Goal: Check status

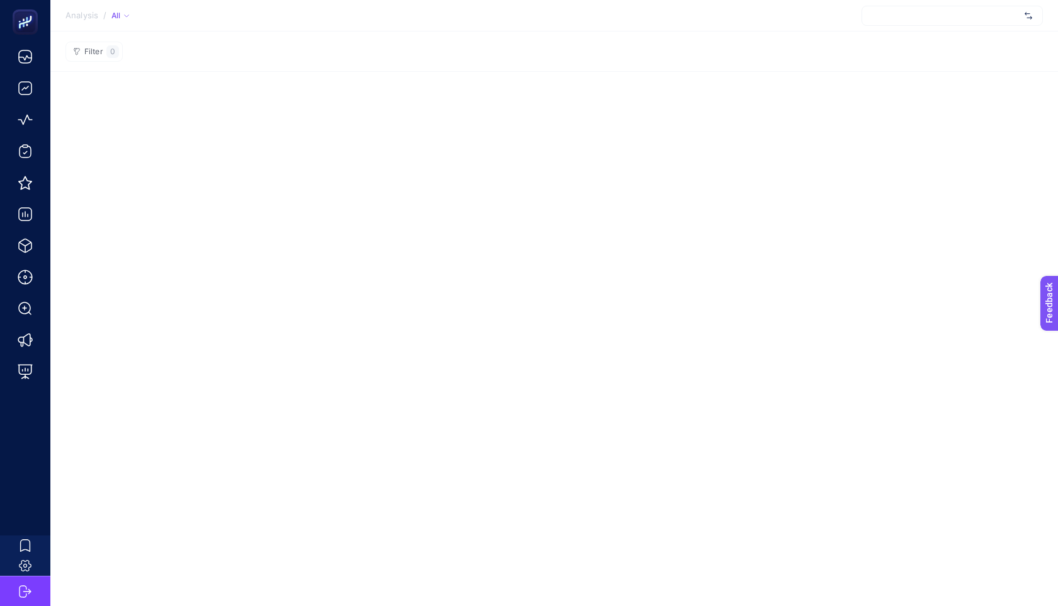
click at [909, 21] on div at bounding box center [951, 16] width 181 height 20
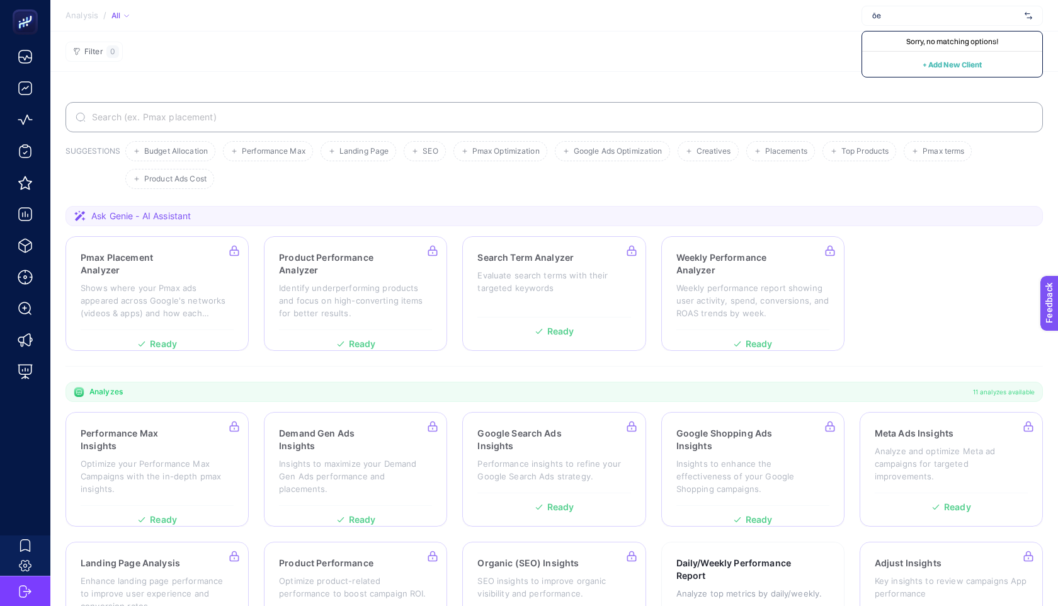
type input "ö"
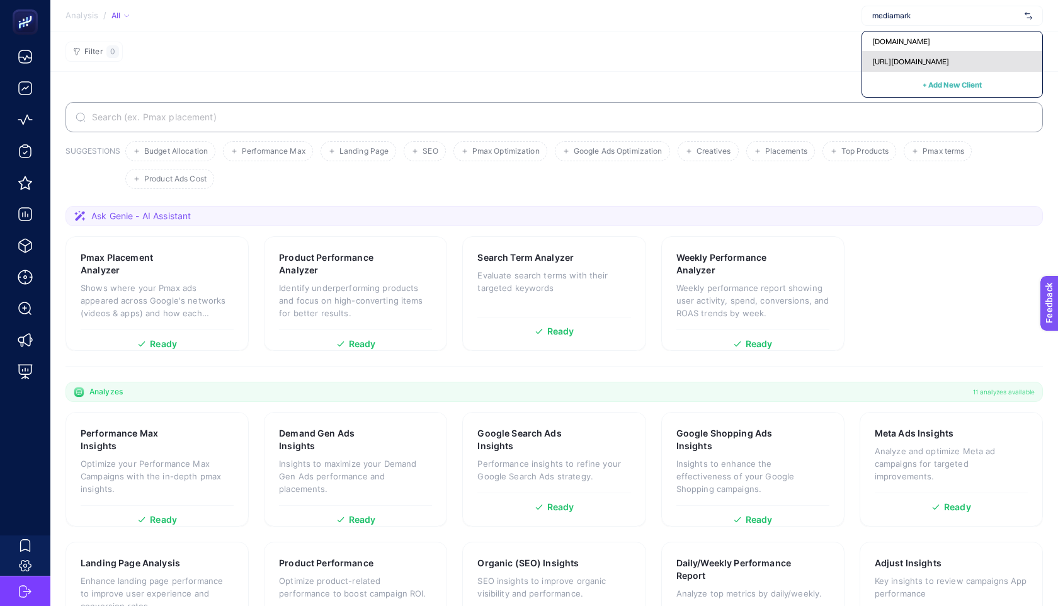
type input "mediamark"
click at [907, 57] on span "[URL][DOMAIN_NAME]" at bounding box center [910, 62] width 77 height 10
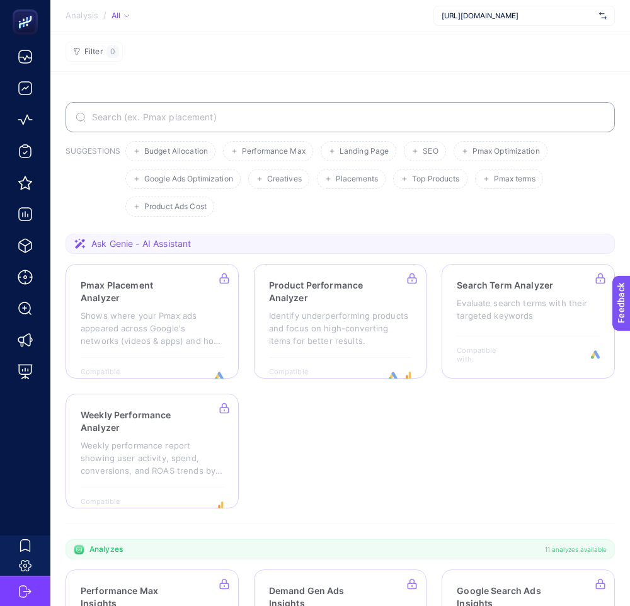
click at [415, 91] on section "SUGGESTIONS Budget Allocation Performance Max Landing Page SEO Pmax Optimizatio…" at bounding box center [339, 580] width 579 height 1016
click at [494, 16] on span "[URL][DOMAIN_NAME]" at bounding box center [517, 16] width 152 height 10
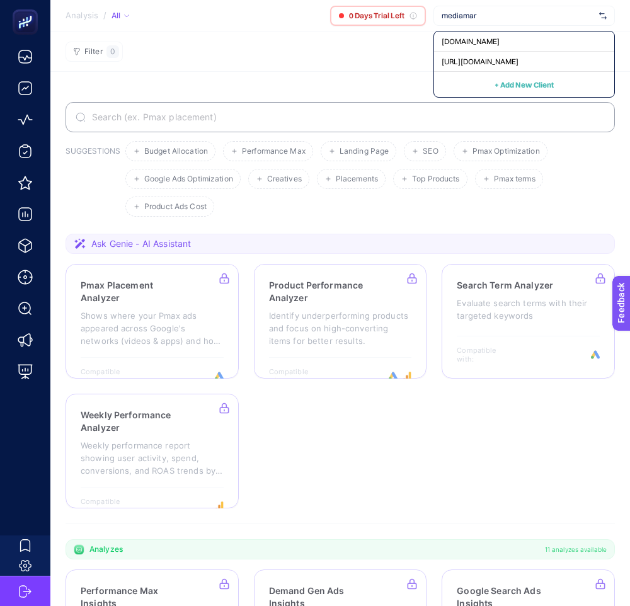
type input "mediamar"
click at [465, 42] on span "[DOMAIN_NAME]" at bounding box center [470, 42] width 58 height 10
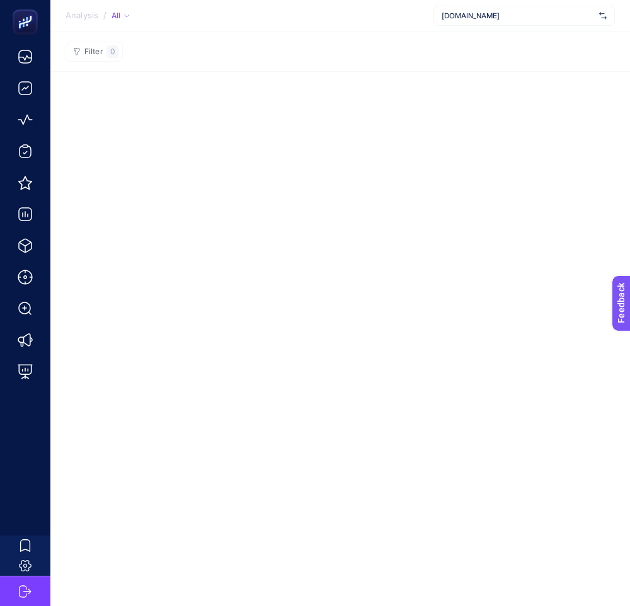
click at [343, 81] on div "Analysis / All [DOMAIN_NAME] Filter 0" at bounding box center [315, 303] width 630 height 606
